Goal: Transaction & Acquisition: Purchase product/service

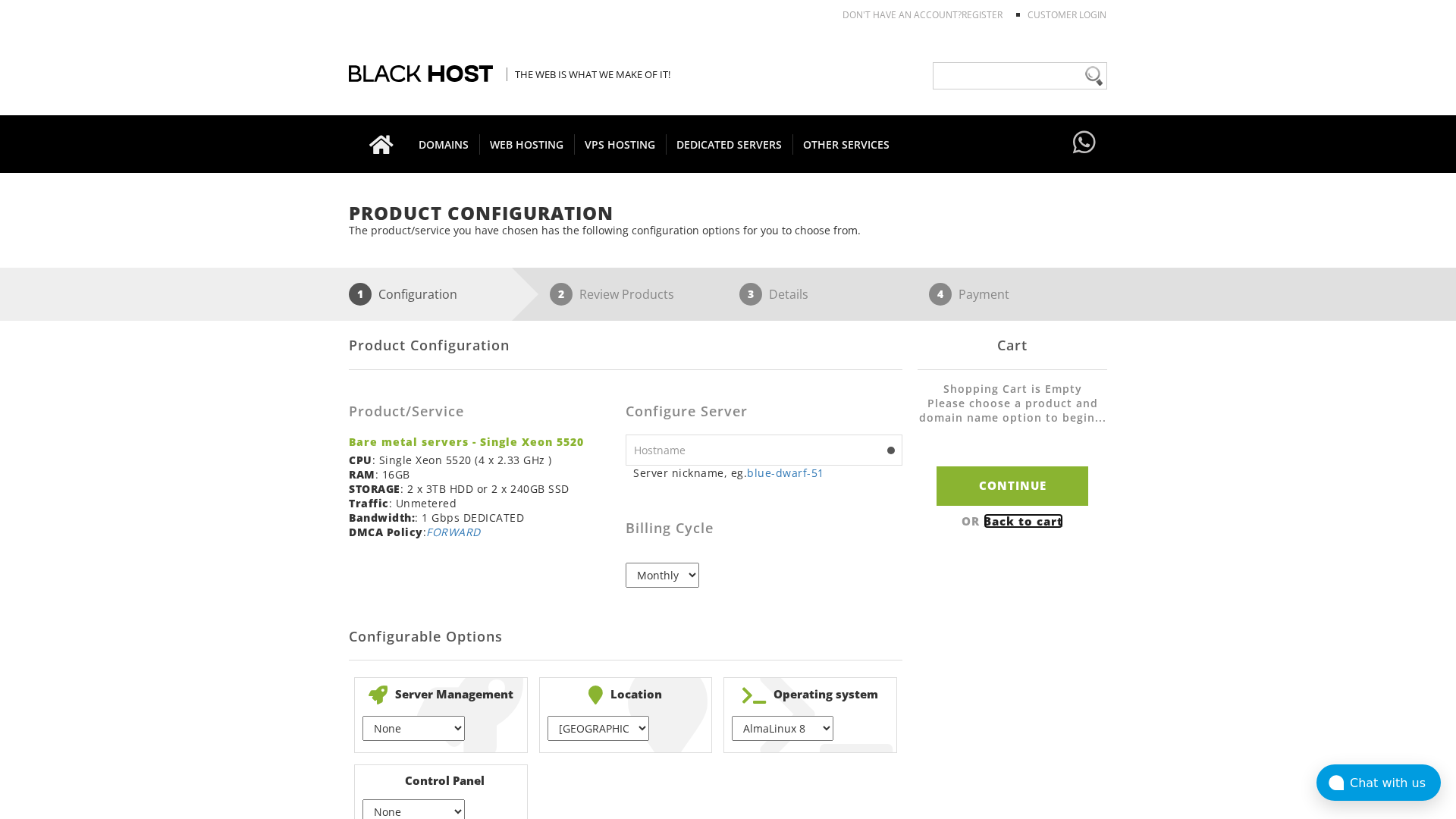
click at [1025, 521] on link "Back to cart" at bounding box center [1023, 521] width 80 height 15
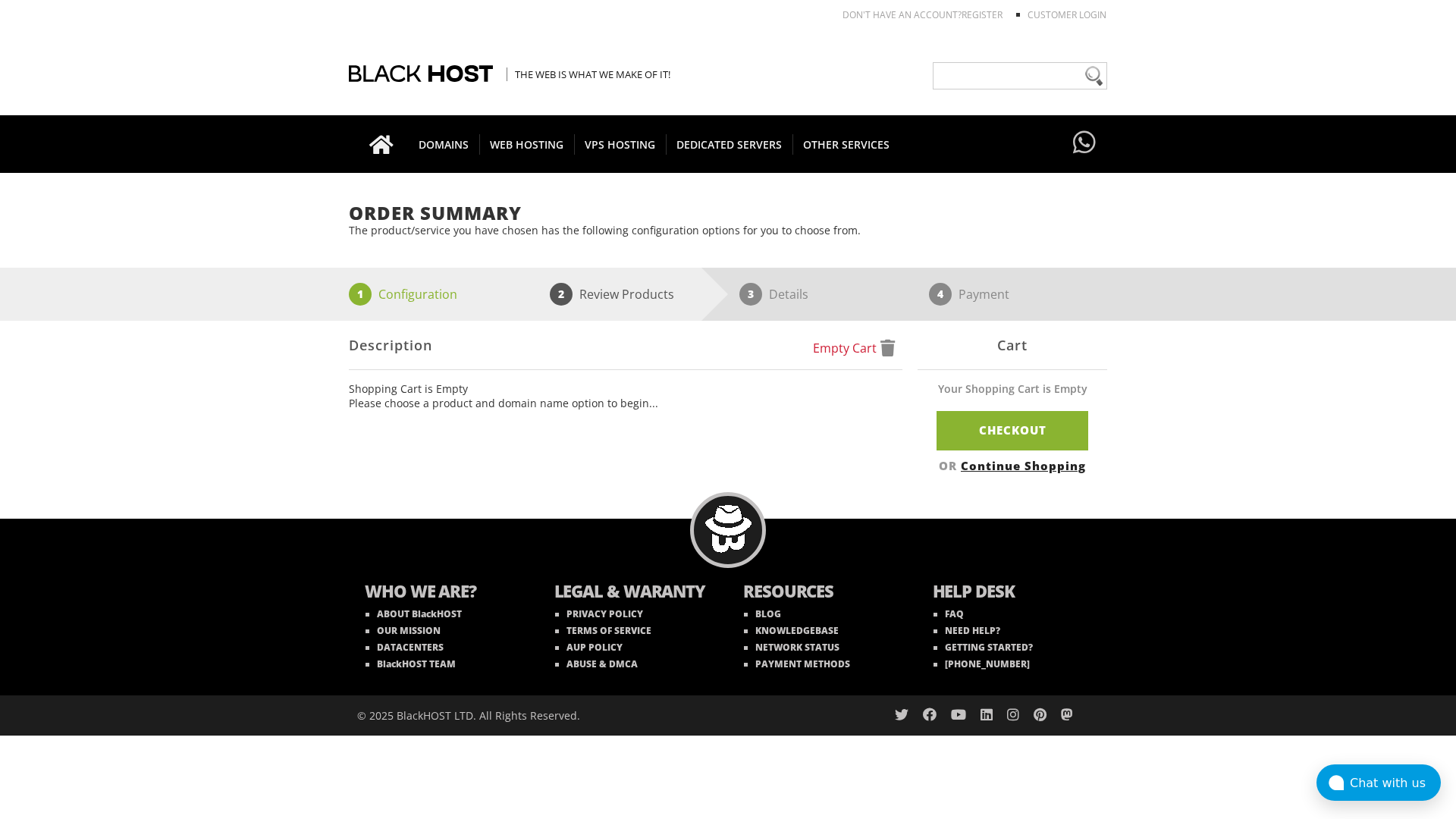
click at [1025, 465] on link "Continue Shopping" at bounding box center [1024, 466] width 125 height 15
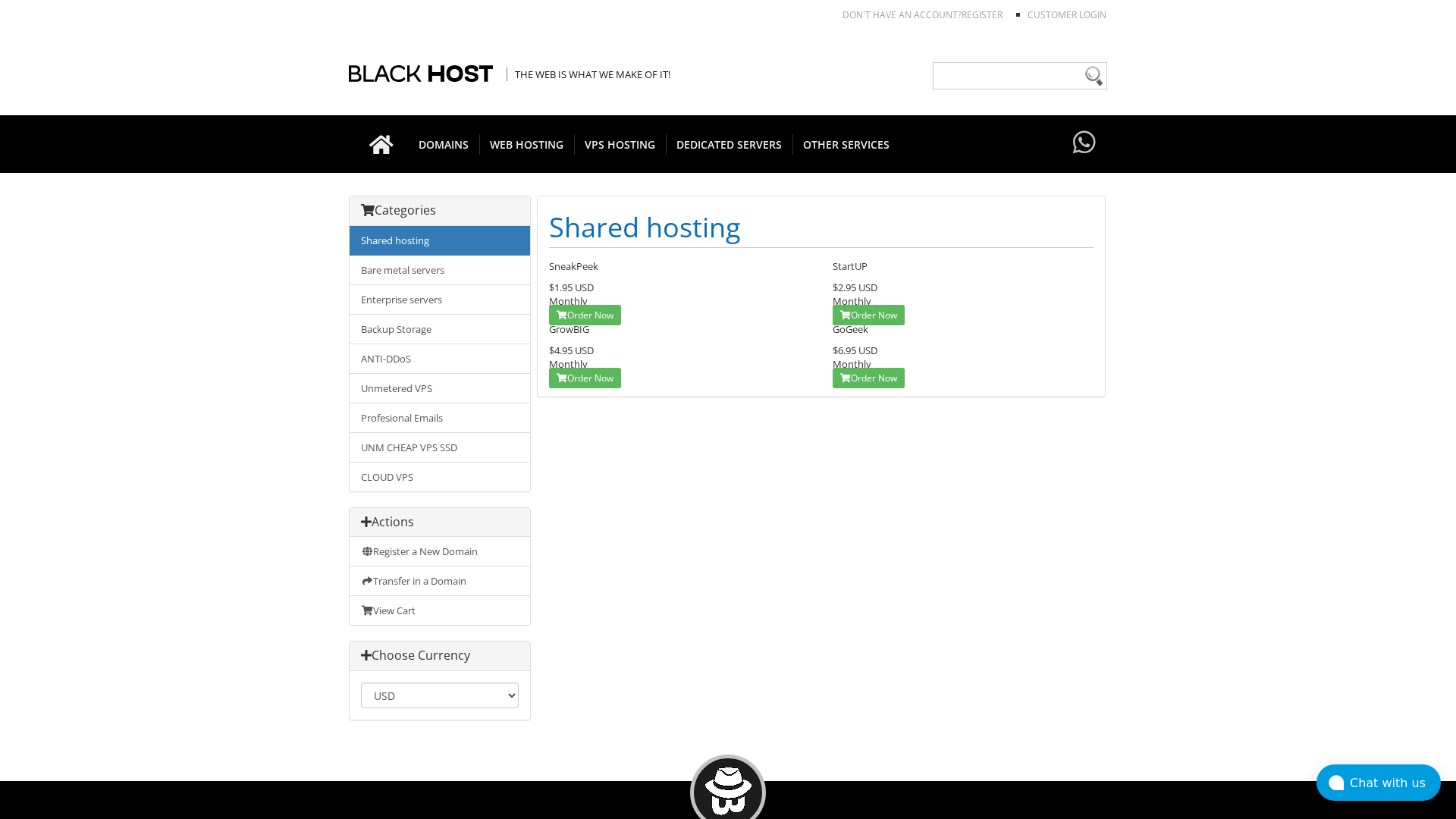
click at [440, 240] on link "Shared hosting" at bounding box center [439, 241] width 180 height 29
